Goal: Obtain resource: Obtain resource

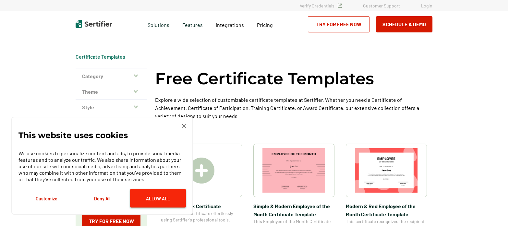
click at [150, 201] on button "Allow All" at bounding box center [158, 198] width 56 height 18
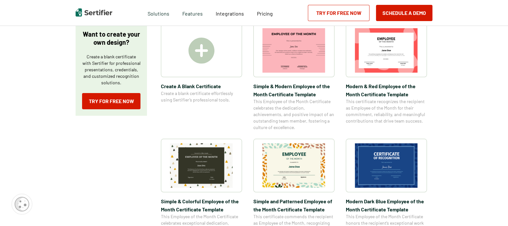
scroll to position [124, 0]
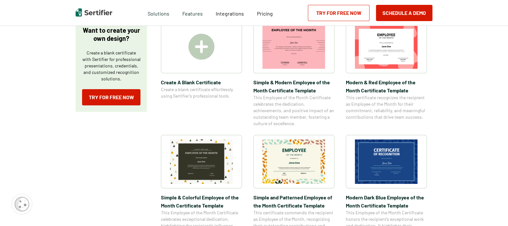
click at [402, 149] on img at bounding box center [386, 161] width 63 height 44
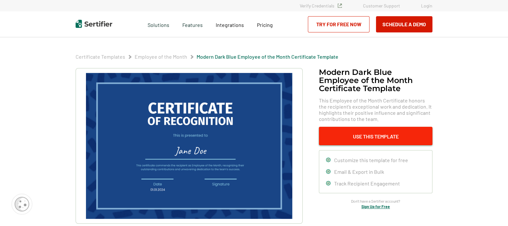
click at [362, 140] on button "Use This Template" at bounding box center [375, 136] width 113 height 18
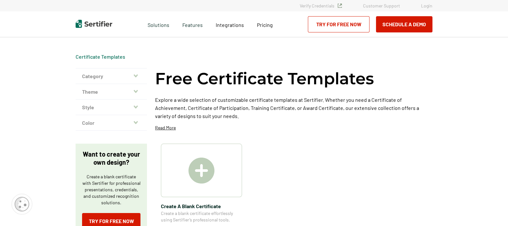
scroll to position [124, 0]
